Goal: Task Accomplishment & Management: Complete application form

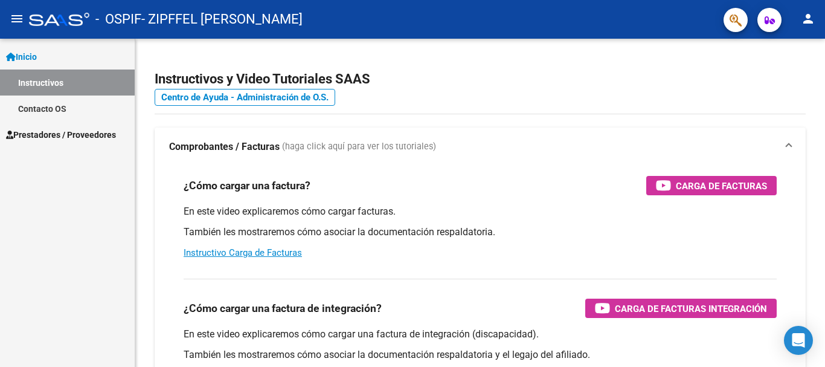
click at [11, 18] on mat-icon "menu" at bounding box center [17, 18] width 14 height 14
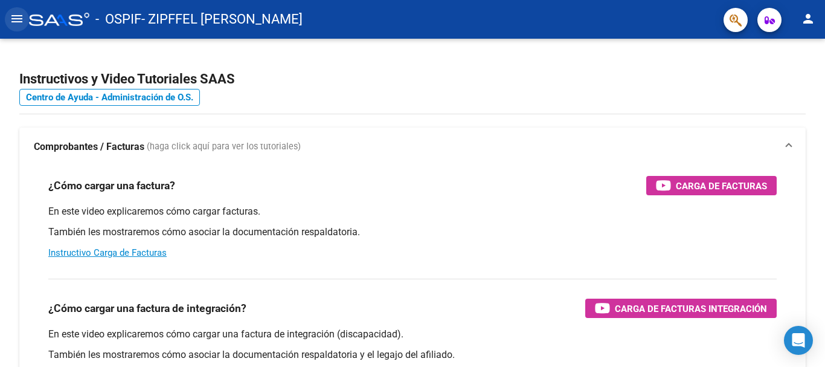
click at [19, 20] on mat-icon "menu" at bounding box center [17, 18] width 14 height 14
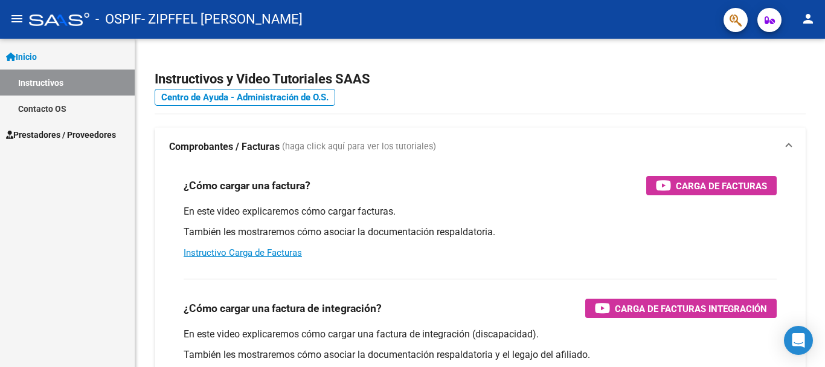
click at [50, 59] on link "Inicio" at bounding box center [67, 56] width 135 height 26
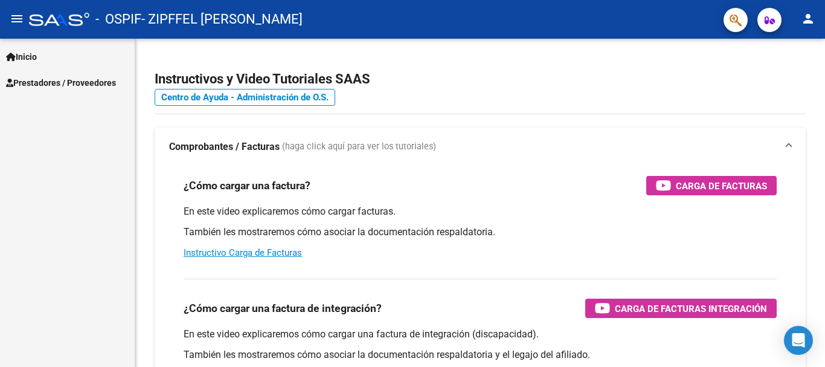
click at [22, 18] on mat-icon "menu" at bounding box center [17, 18] width 14 height 14
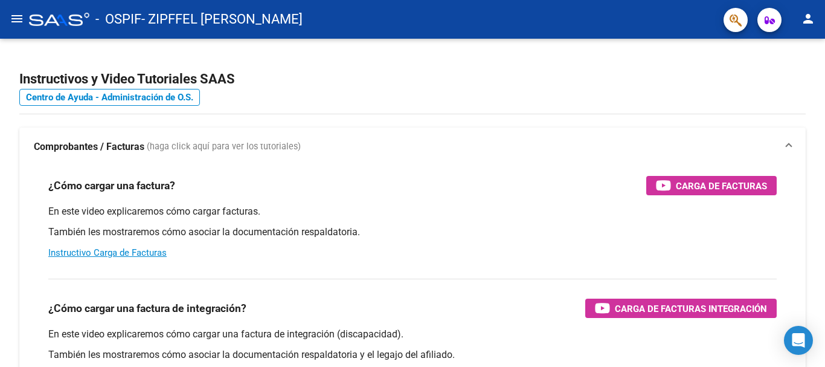
click at [10, 25] on mat-icon "menu" at bounding box center [17, 18] width 14 height 14
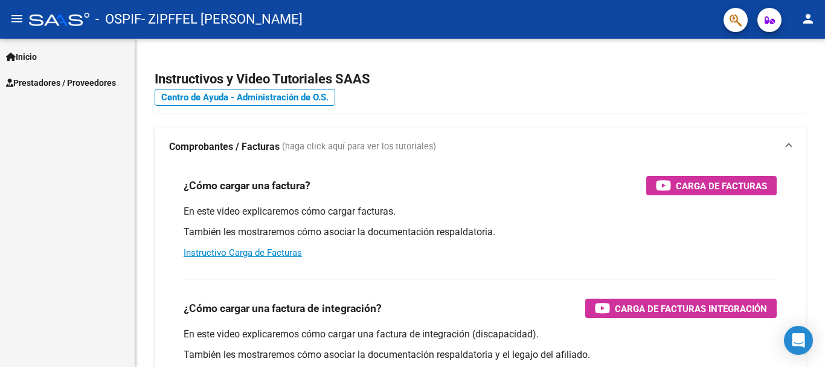
click at [13, 46] on link "Inicio" at bounding box center [67, 56] width 135 height 26
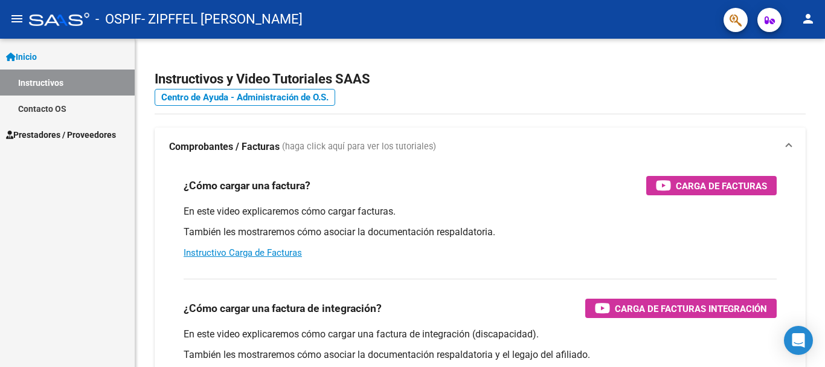
click at [75, 129] on span "Prestadores / Proveedores" at bounding box center [61, 134] width 110 height 13
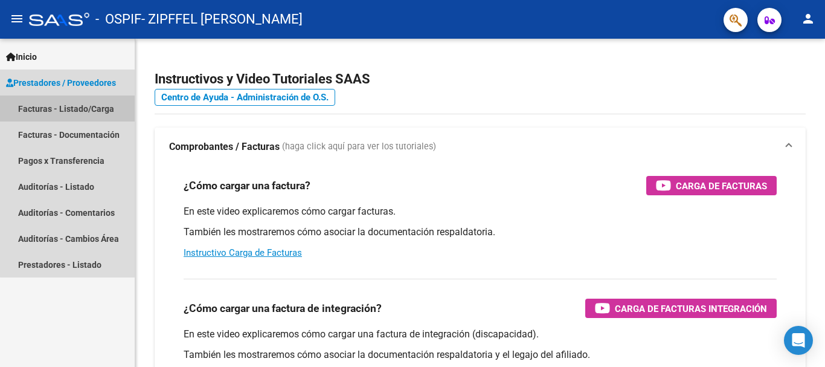
click at [79, 114] on link "Facturas - Listado/Carga" at bounding box center [67, 108] width 135 height 26
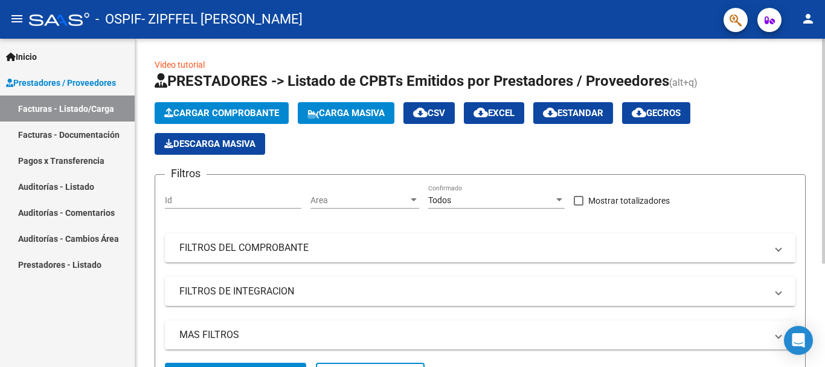
click at [236, 113] on span "Cargar Comprobante" at bounding box center [221, 112] width 115 height 11
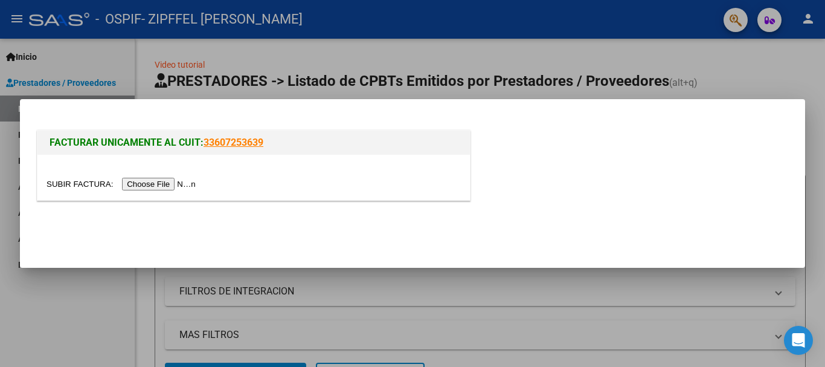
click at [167, 179] on input "file" at bounding box center [122, 184] width 153 height 13
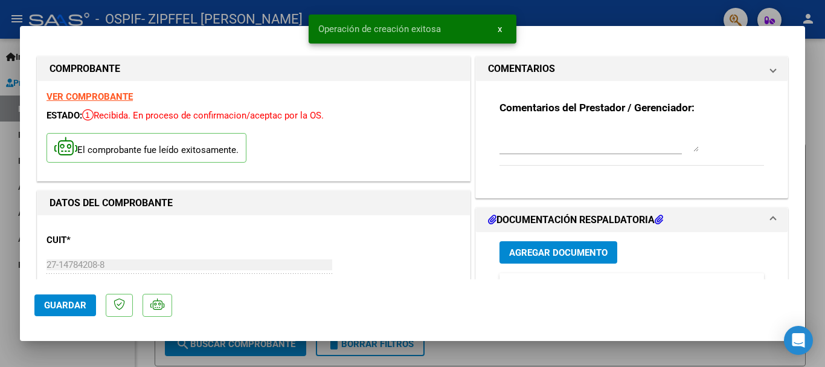
drag, startPoint x: 802, startPoint y: 70, endPoint x: 815, endPoint y: 175, distance: 105.8
click at [815, 175] on div at bounding box center [412, 183] width 825 height 367
